Goal: Information Seeking & Learning: Find specific page/section

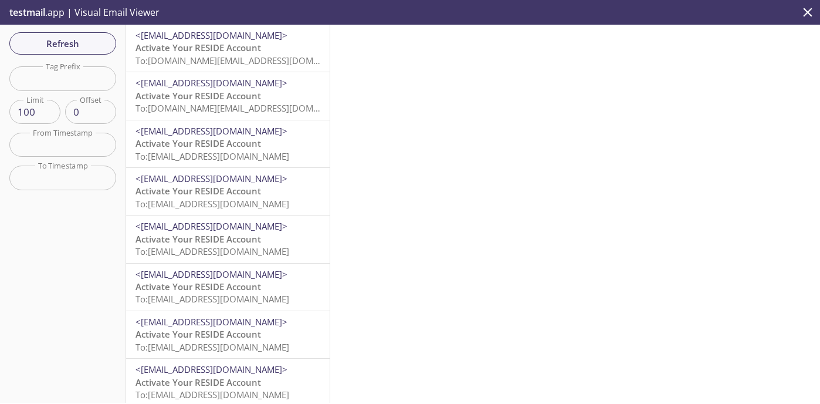
click at [268, 46] on p "Activate Your RESIDE Account To: [DOMAIN_NAME][EMAIL_ADDRESS][DOMAIN_NAME]" at bounding box center [227, 54] width 185 height 25
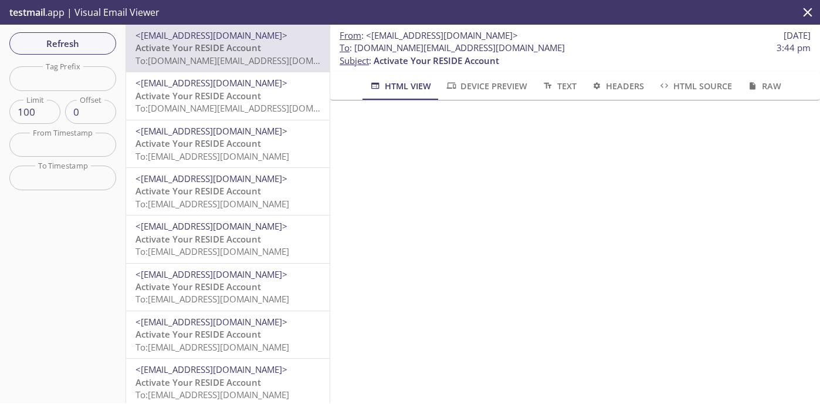
click at [252, 107] on span "To: [DOMAIN_NAME][EMAIL_ADDRESS][DOMAIN_NAME]" at bounding box center [246, 108] width 223 height 12
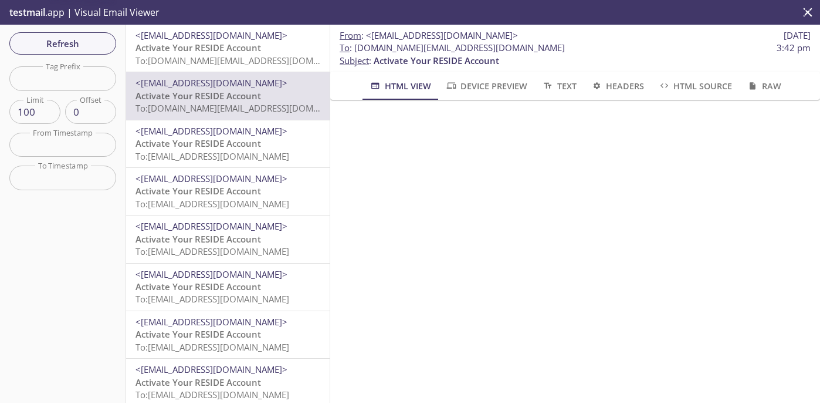
click at [248, 129] on span "<[EMAIL_ADDRESS][DOMAIN_NAME]>" at bounding box center [211, 131] width 152 height 12
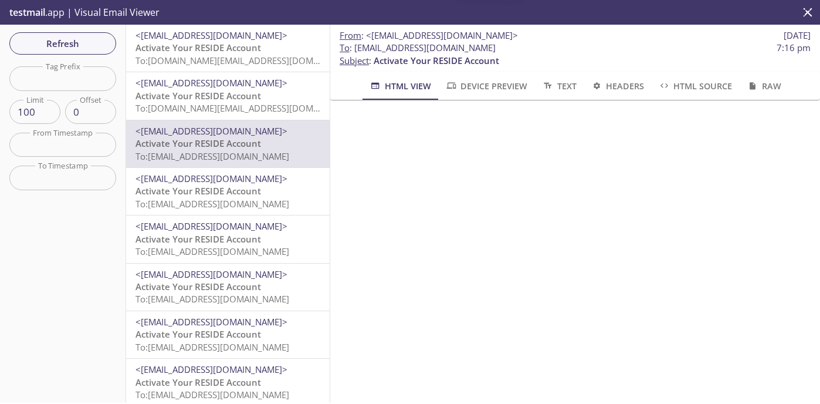
click at [259, 95] on span "Activate Your RESIDE Account" at bounding box center [198, 96] width 126 height 12
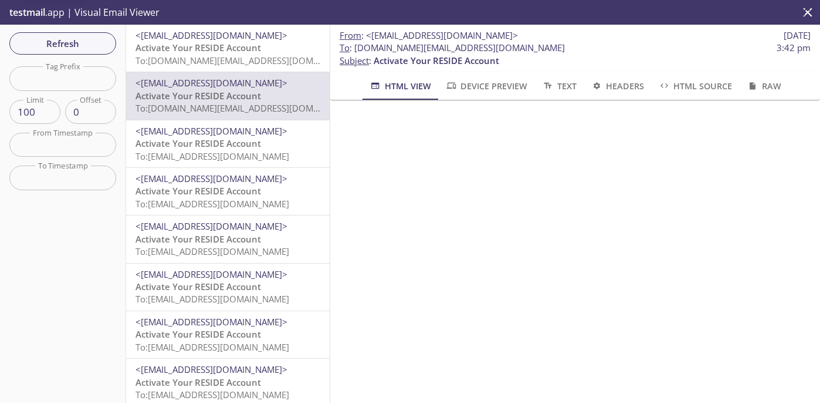
click at [272, 45] on p "Activate Your RESIDE Account To: [DOMAIN_NAME][EMAIL_ADDRESS][DOMAIN_NAME]" at bounding box center [227, 54] width 185 height 25
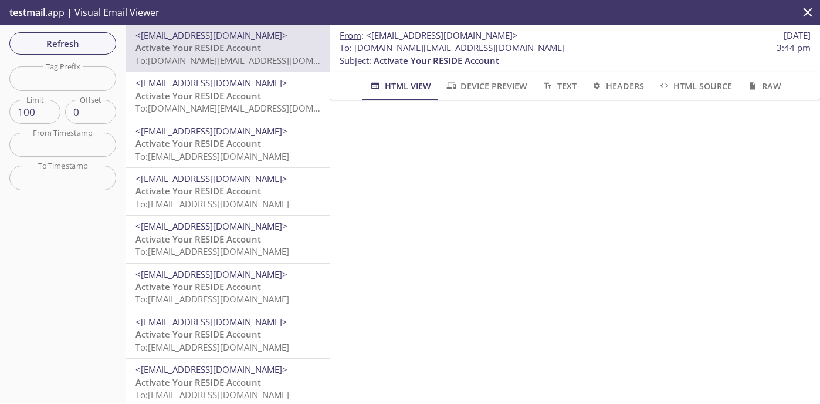
click at [800, 12] on icon "close" at bounding box center [807, 12] width 15 height 15
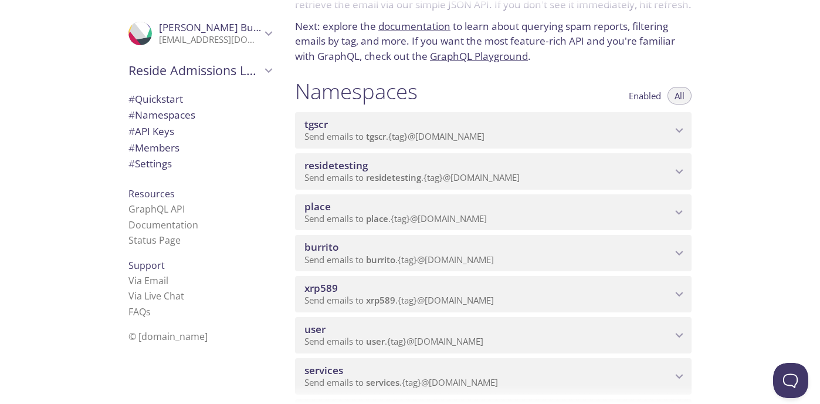
scroll to position [79, 0]
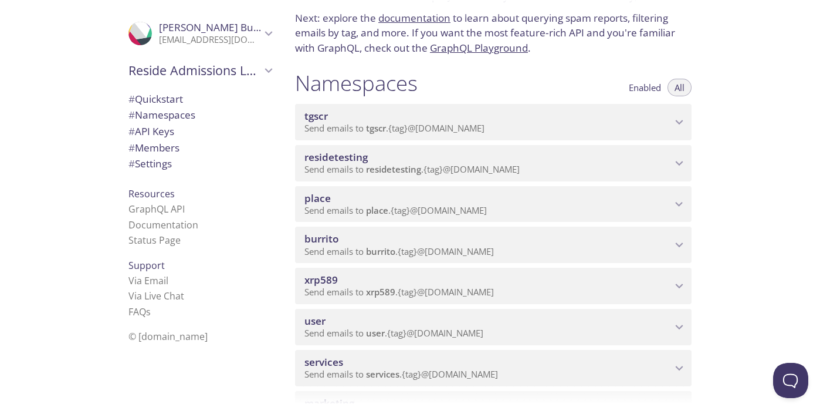
click at [469, 238] on span "burrito" at bounding box center [487, 238] width 367 height 13
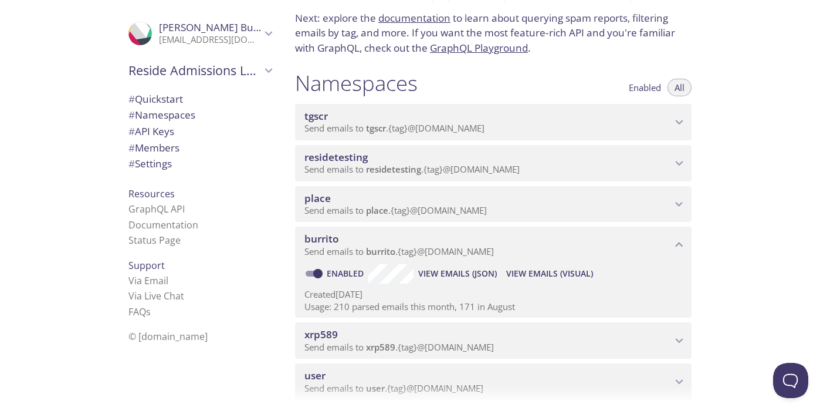
click at [545, 275] on span "View Emails (Visual)" at bounding box center [549, 273] width 87 height 14
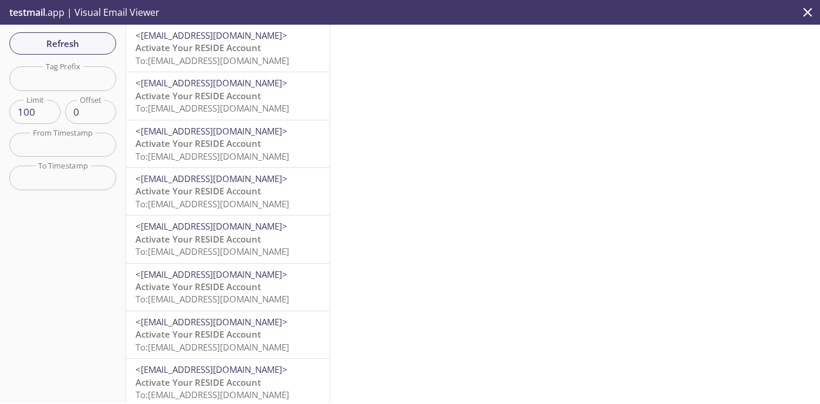
click at [205, 36] on span "<[EMAIL_ADDRESS][DOMAIN_NAME]>" at bounding box center [211, 35] width 152 height 12
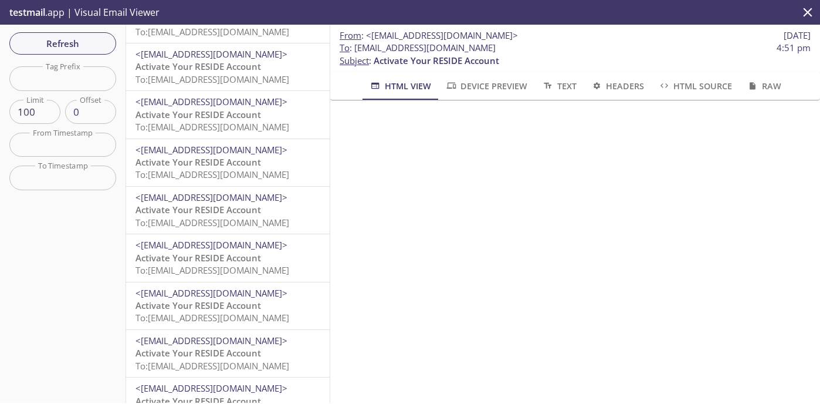
scroll to position [124, 0]
click at [263, 299] on span "<[EMAIL_ADDRESS][DOMAIN_NAME]>" at bounding box center [227, 293] width 185 height 12
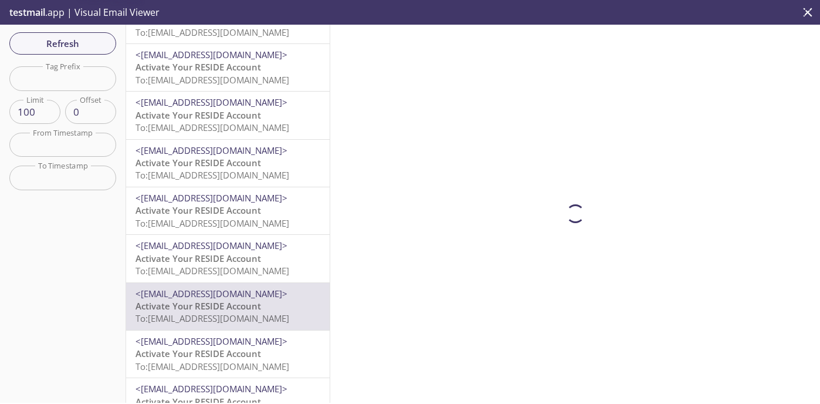
click at [259, 263] on span "Activate Your RESIDE Account" at bounding box center [198, 258] width 126 height 12
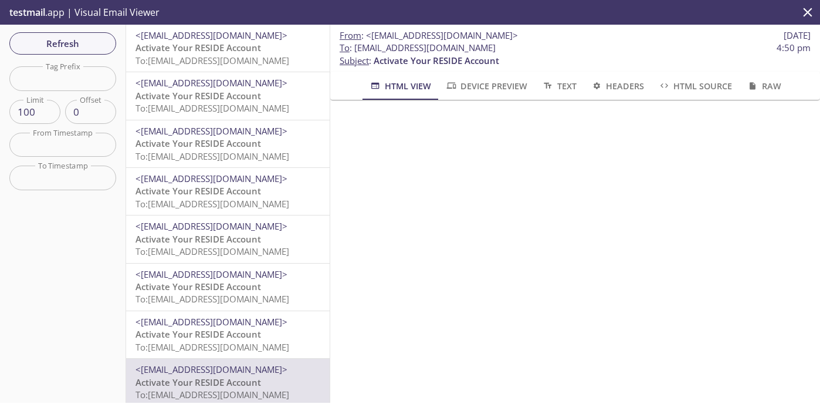
click at [250, 59] on span "To: [EMAIL_ADDRESS][DOMAIN_NAME]" at bounding box center [212, 61] width 154 height 12
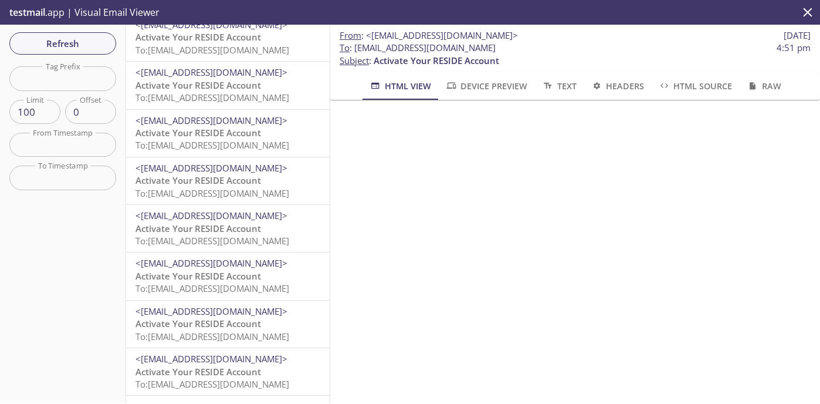
scroll to position [429, 0]
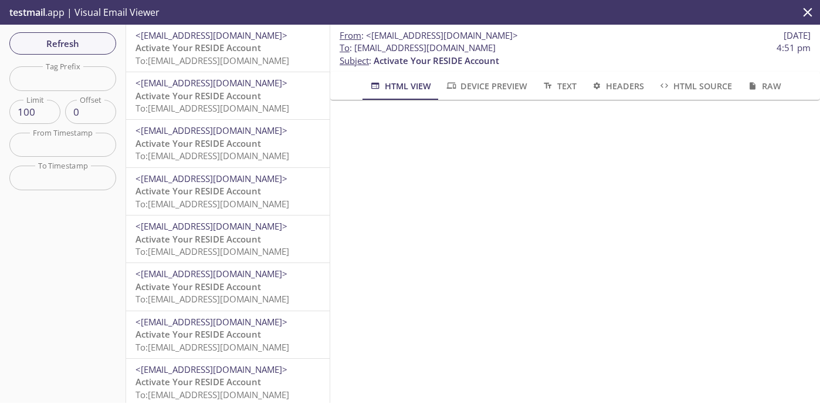
click at [239, 277] on span "<[EMAIL_ADDRESS][DOMAIN_NAME]>" at bounding box center [211, 273] width 152 height 12
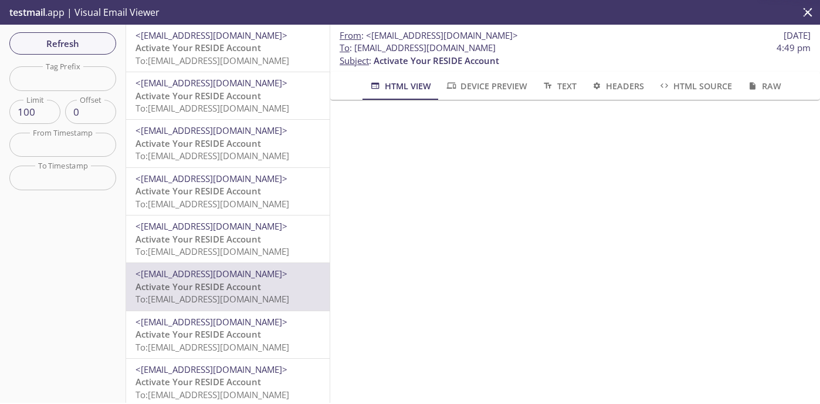
click at [238, 367] on span "<[EMAIL_ADDRESS][DOMAIN_NAME]>" at bounding box center [211, 369] width 152 height 12
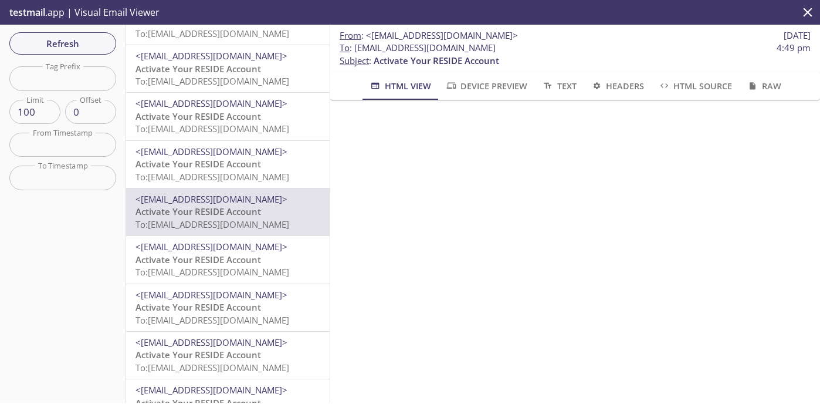
scroll to position [603, 0]
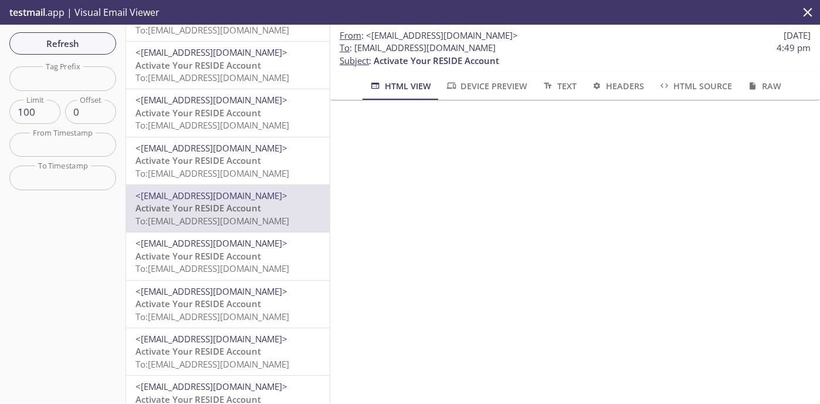
click at [249, 299] on span "Activate Your RESIDE Account" at bounding box center [198, 303] width 126 height 12
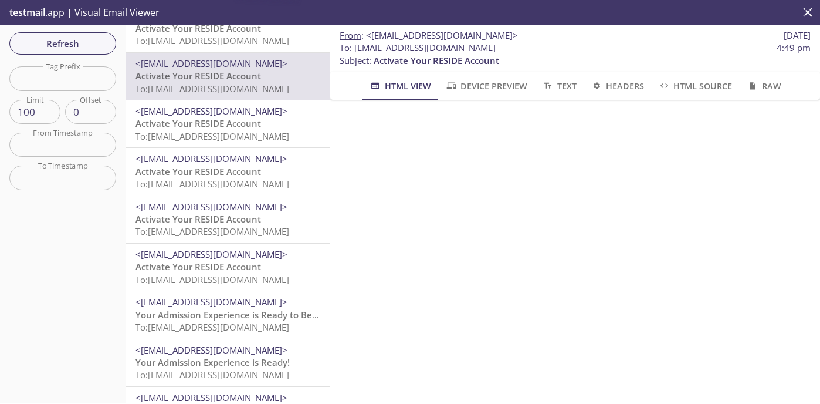
scroll to position [830, 0]
click at [267, 269] on p "Activate Your RESIDE Account To: [EMAIL_ADDRESS][DOMAIN_NAME]" at bounding box center [227, 273] width 185 height 25
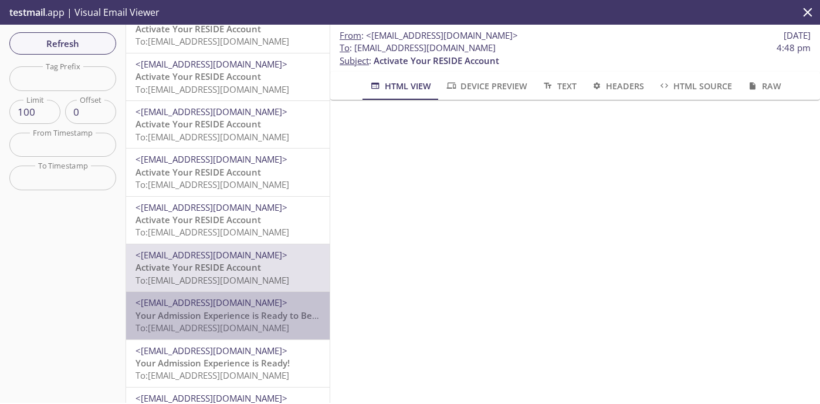
click at [256, 310] on span "Your Admission Experience is Ready to Be Completed!" at bounding box center [249, 315] width 228 height 12
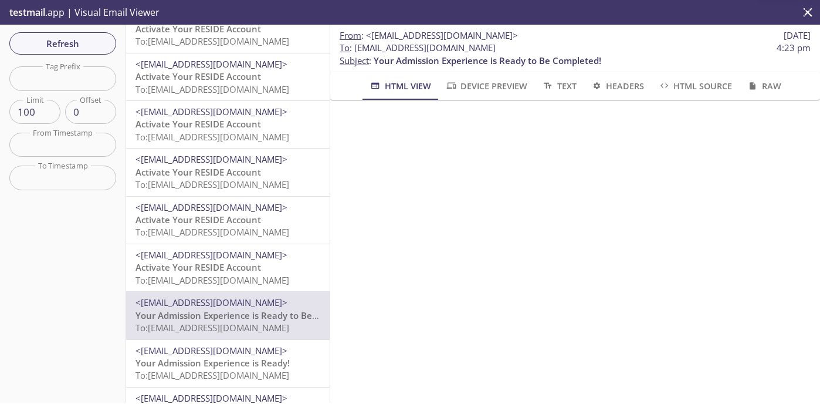
click at [259, 269] on span "Activate Your RESIDE Account" at bounding box center [198, 267] width 126 height 12
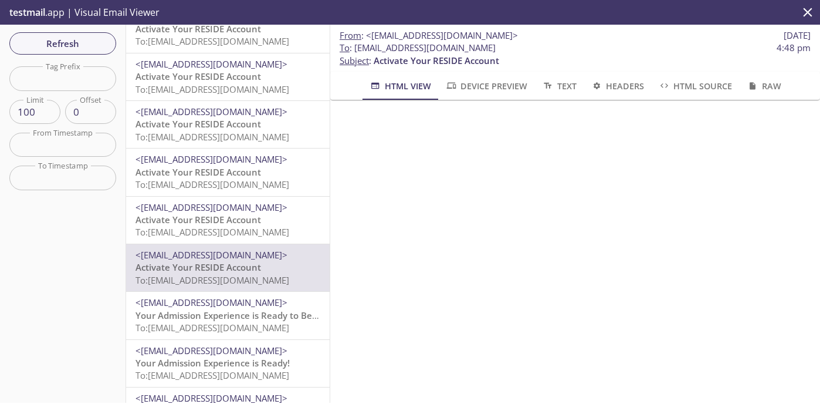
click at [245, 304] on span "<[EMAIL_ADDRESS][DOMAIN_NAME]>" at bounding box center [211, 302] width 152 height 12
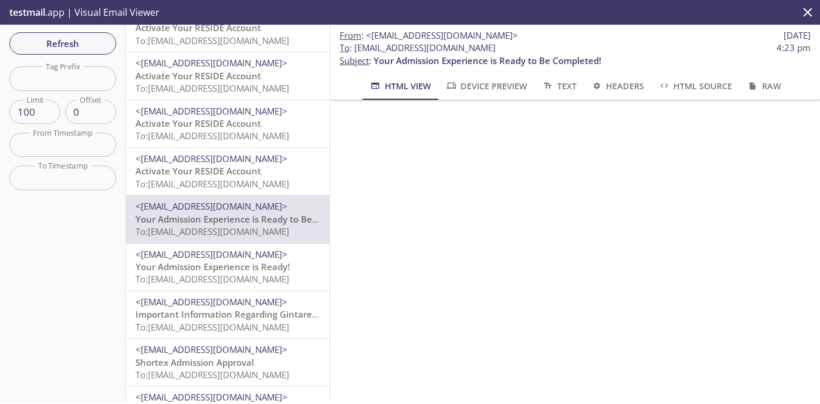
scroll to position [927, 0]
click at [251, 256] on span "<[EMAIL_ADDRESS][DOMAIN_NAME]>" at bounding box center [211, 254] width 152 height 12
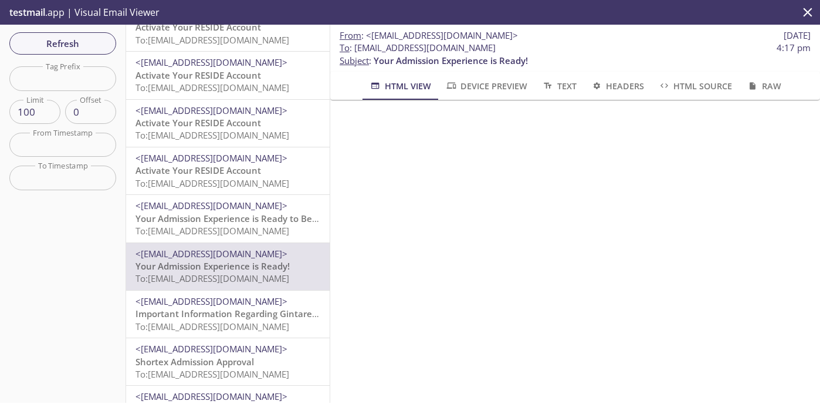
click at [224, 225] on span "To: [EMAIL_ADDRESS][DOMAIN_NAME]" at bounding box center [212, 231] width 154 height 12
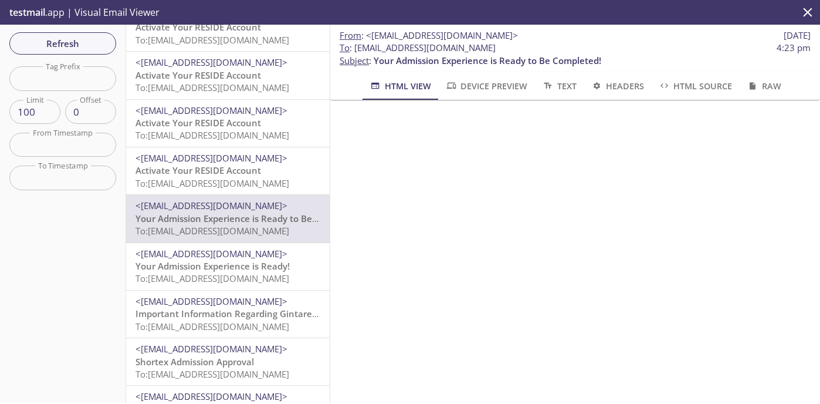
click at [232, 174] on span "Activate Your RESIDE Account" at bounding box center [198, 170] width 126 height 12
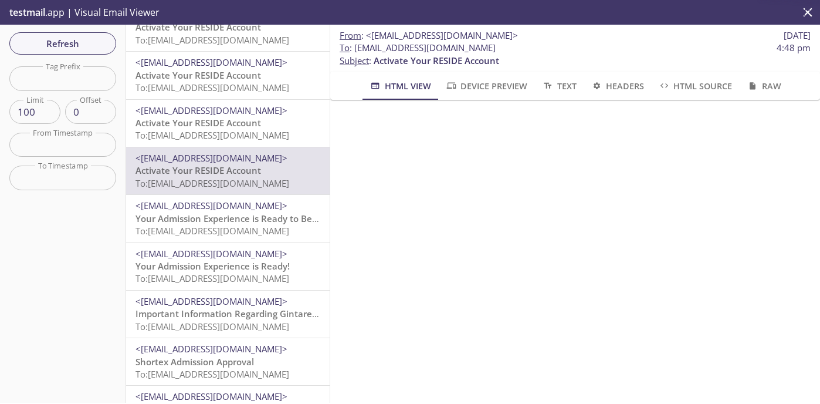
click at [233, 120] on span "Activate Your RESIDE Account" at bounding box center [198, 123] width 126 height 12
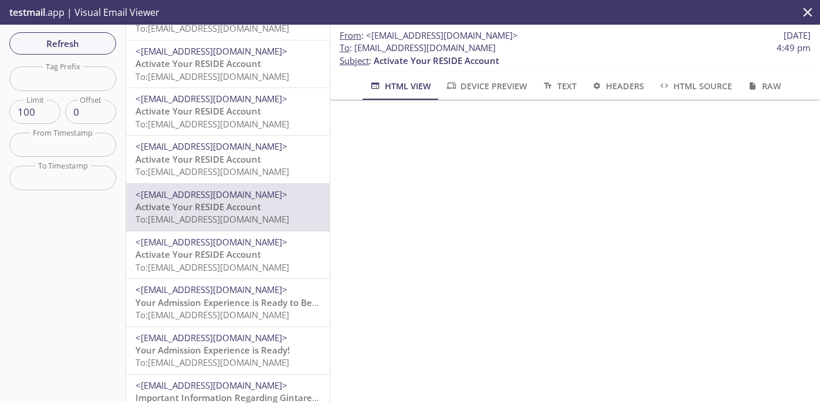
click at [228, 154] on span "Activate Your RESIDE Account" at bounding box center [198, 159] width 126 height 12
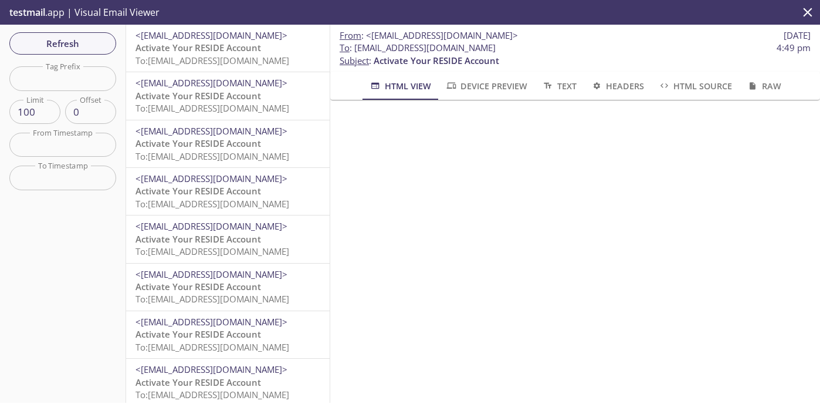
click at [226, 103] on span "To: [EMAIL_ADDRESS][DOMAIN_NAME]" at bounding box center [212, 108] width 154 height 12
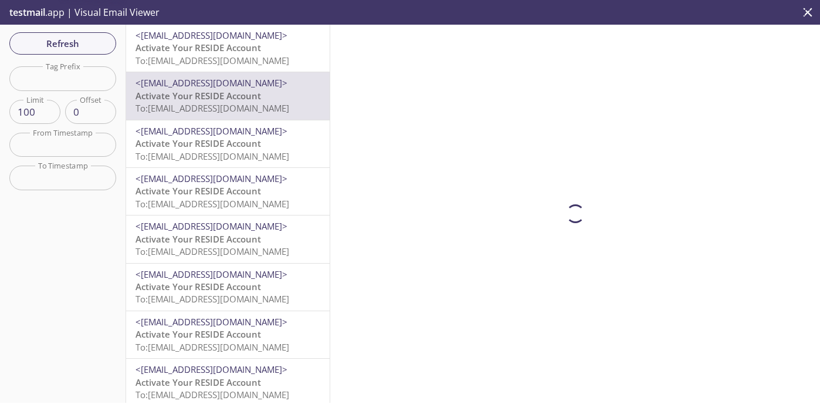
click at [231, 46] on span "Activate Your RESIDE Account" at bounding box center [198, 48] width 126 height 12
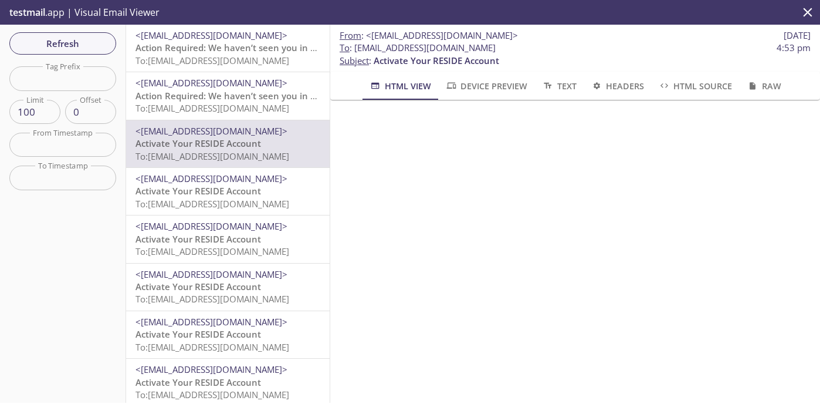
click at [213, 265] on div "<[EMAIL_ADDRESS][DOMAIN_NAME]> Activate Your RESIDE Account To: [EMAIL_ADDRESS]…" at bounding box center [228, 286] width 204 height 47
